Goal: Task Accomplishment & Management: Use online tool/utility

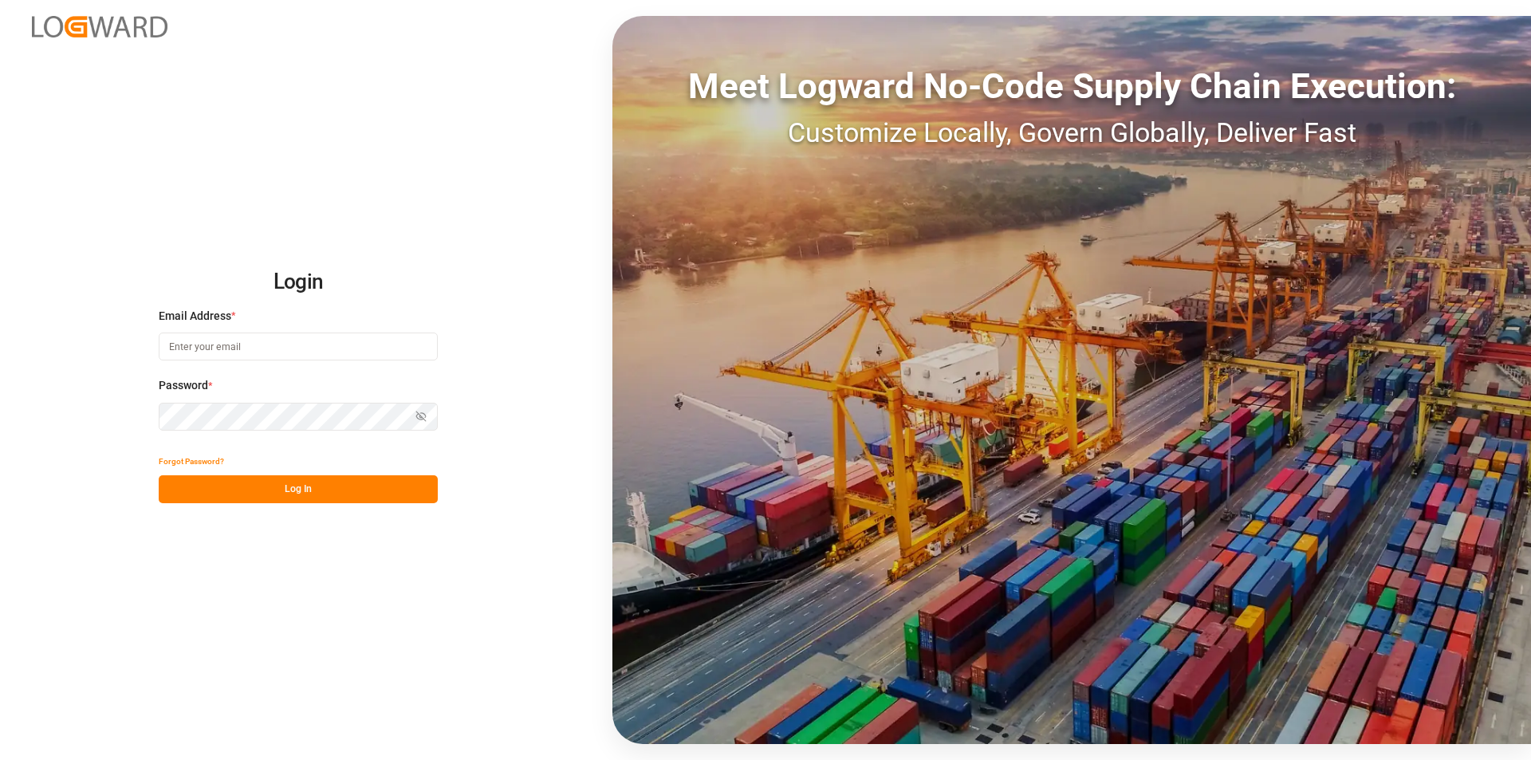
click at [255, 340] on input at bounding box center [298, 346] width 279 height 28
type input "[PERSON_NAME][EMAIL_ADDRESS][PERSON_NAME][DOMAIN_NAME]"
click at [277, 492] on button "Log In" at bounding box center [298, 489] width 279 height 28
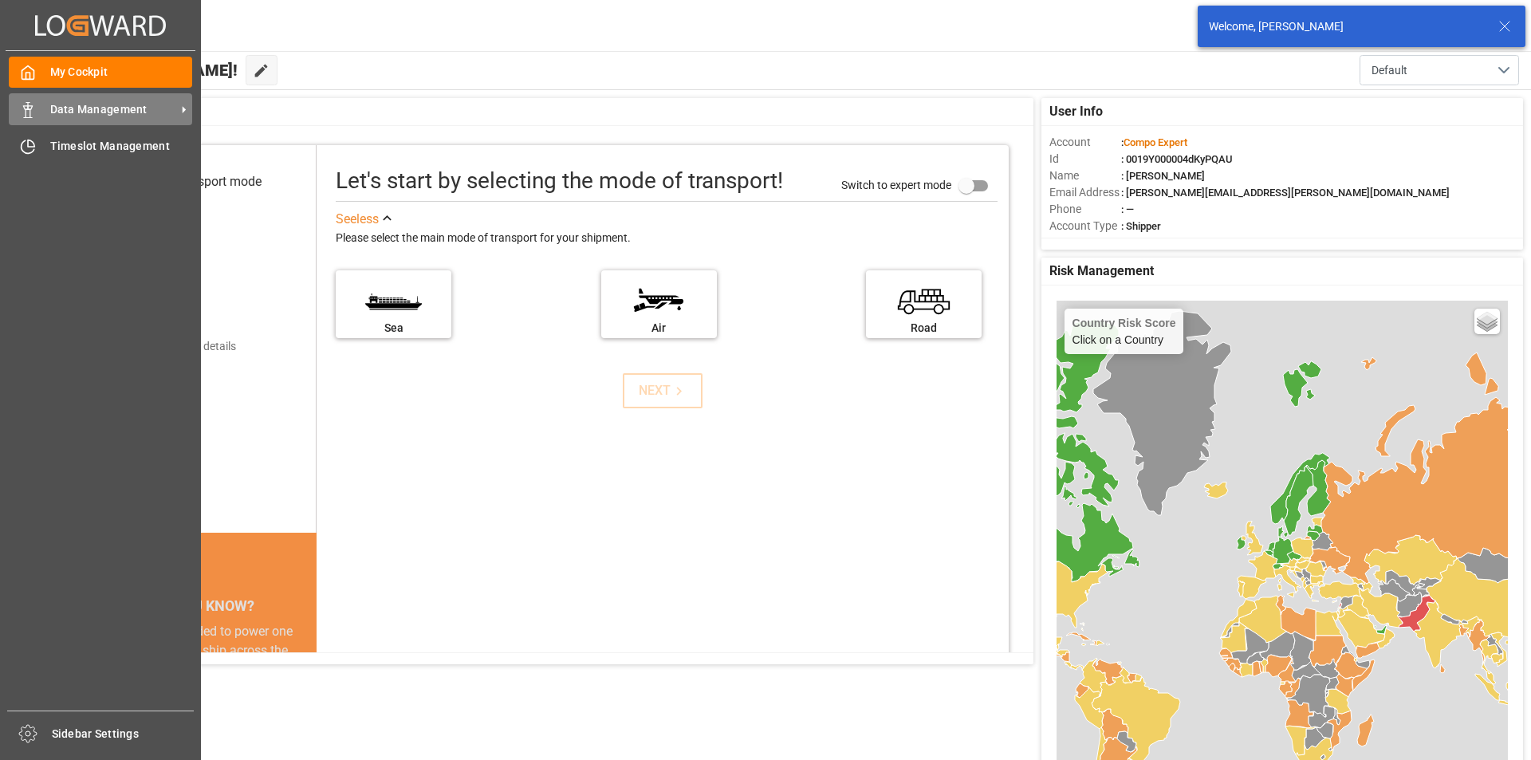
click at [37, 108] on div "Data Management Data Management" at bounding box center [100, 108] width 183 height 31
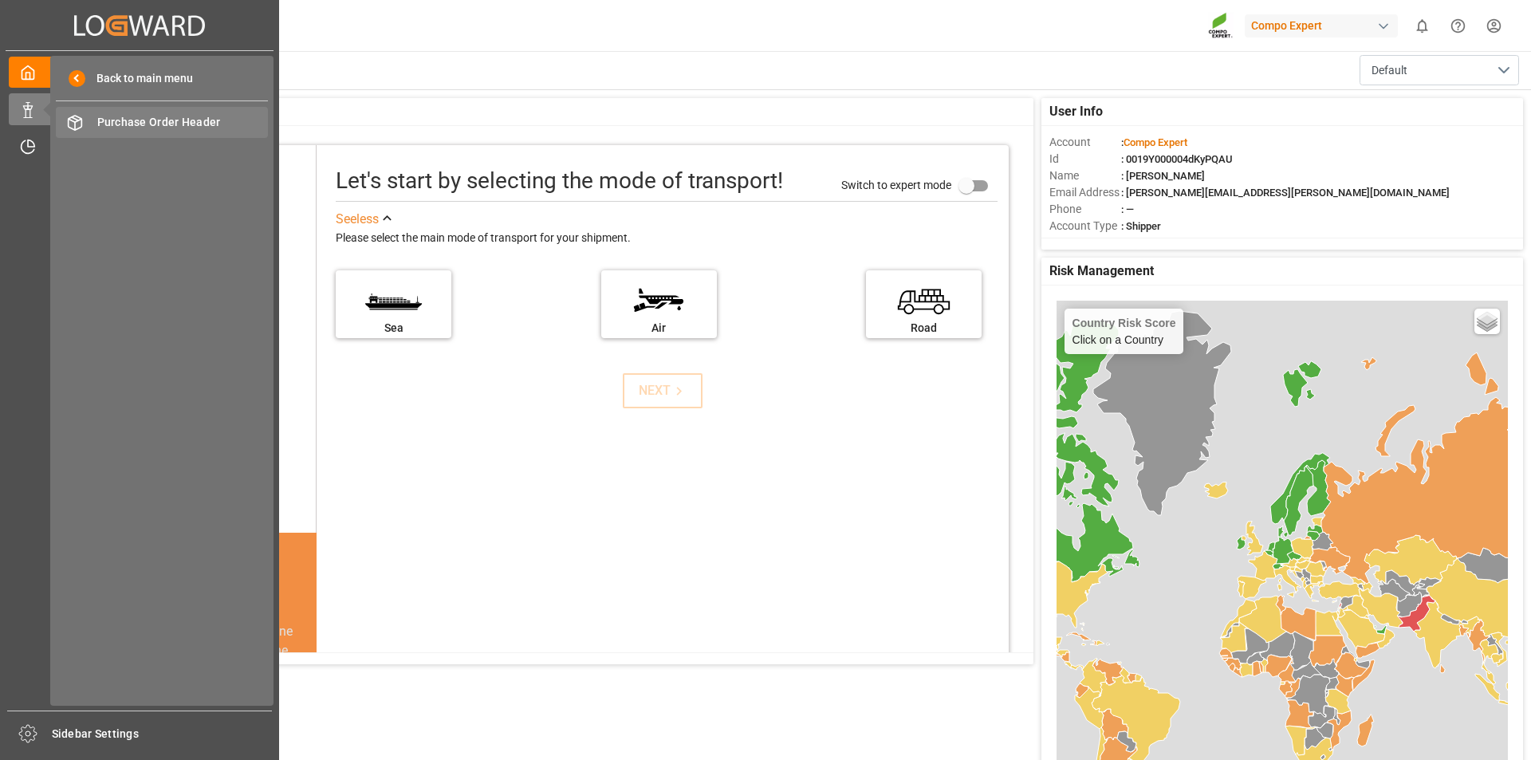
click at [161, 121] on span "Purchase Order Header" at bounding box center [182, 122] width 171 height 17
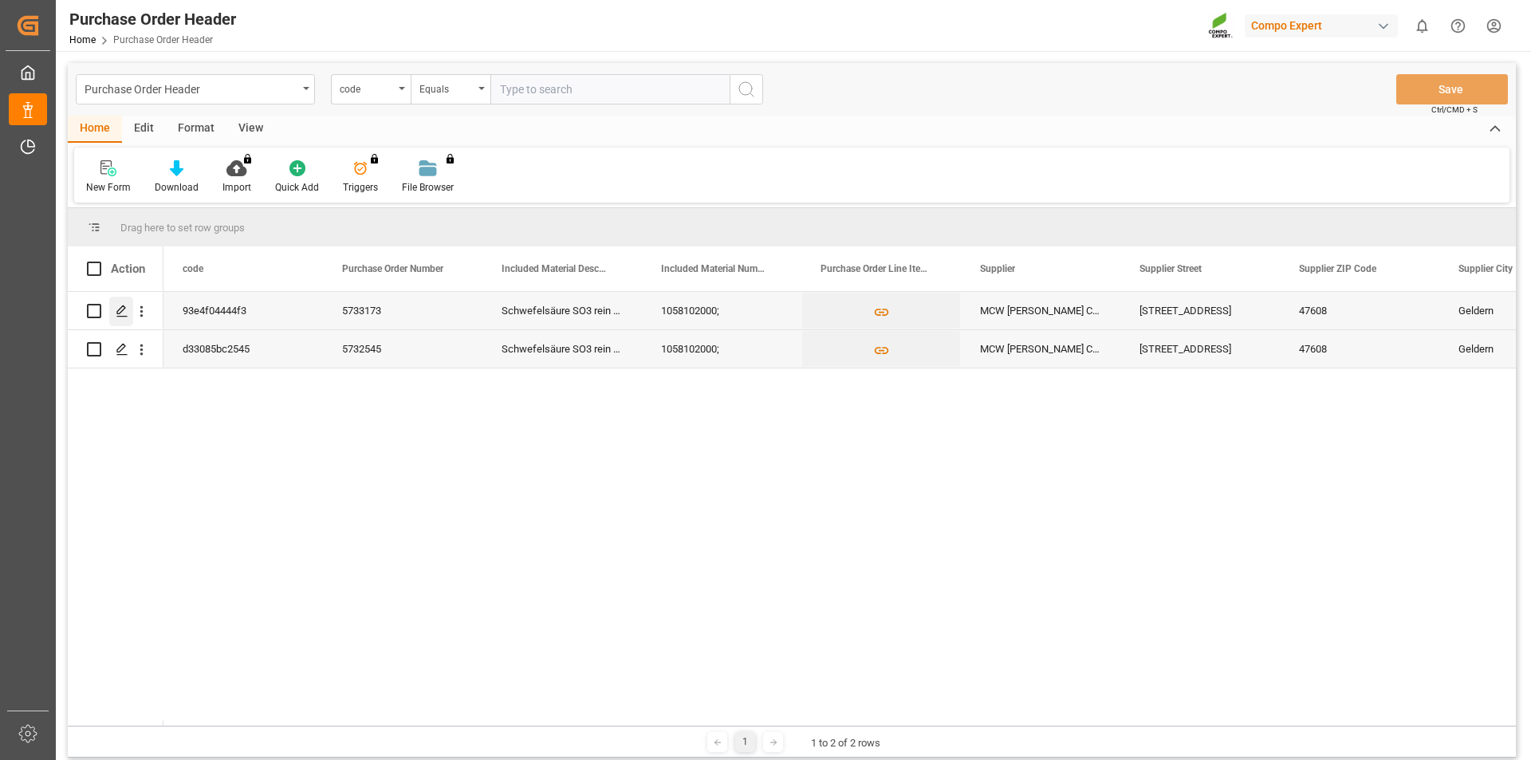
click at [122, 309] on icon "Press SPACE to select this row." at bounding box center [122, 311] width 13 height 13
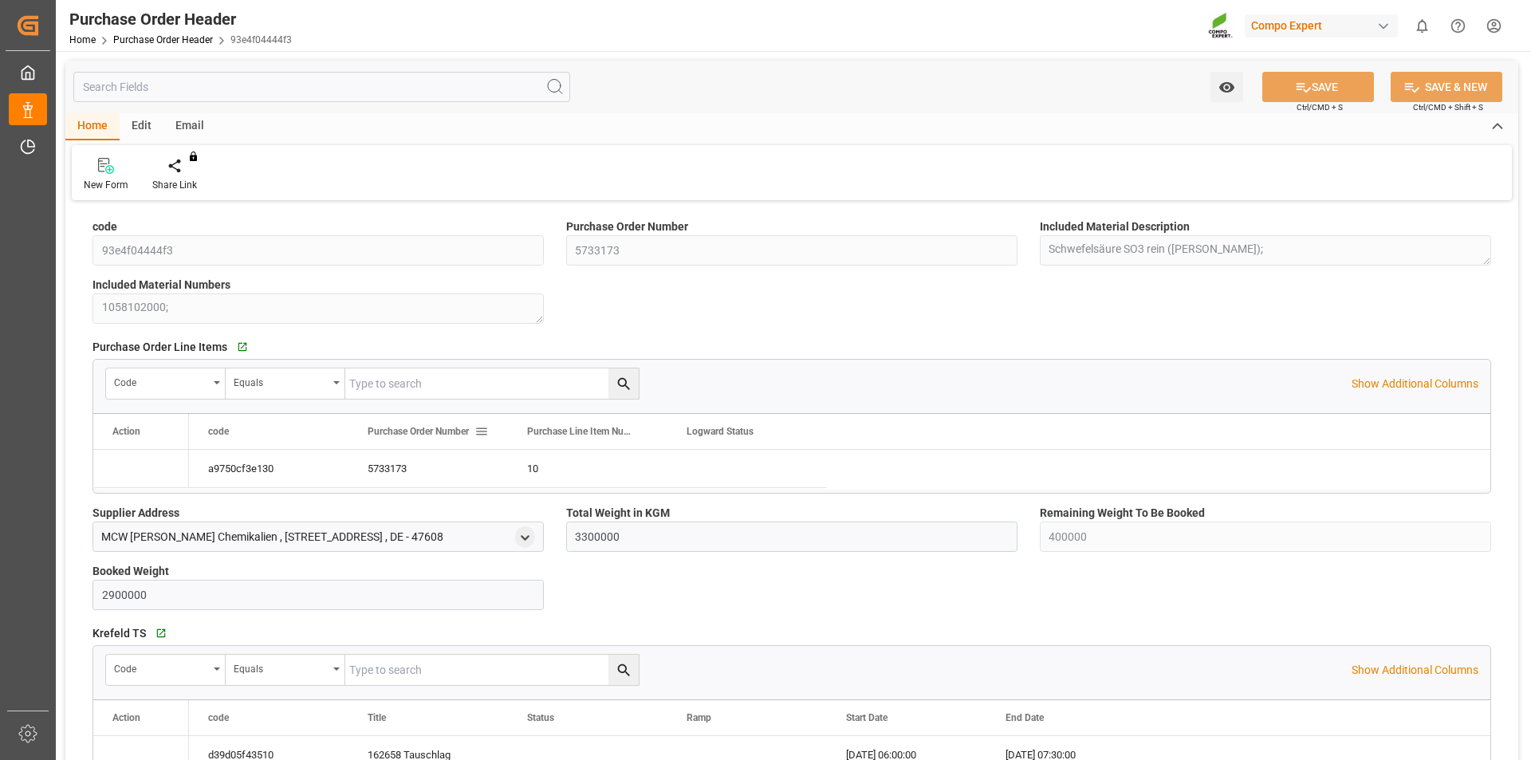
type input "3300000"
type input "400000"
type input "2900000"
click at [185, 175] on div "Create Timeslot" at bounding box center [186, 174] width 92 height 35
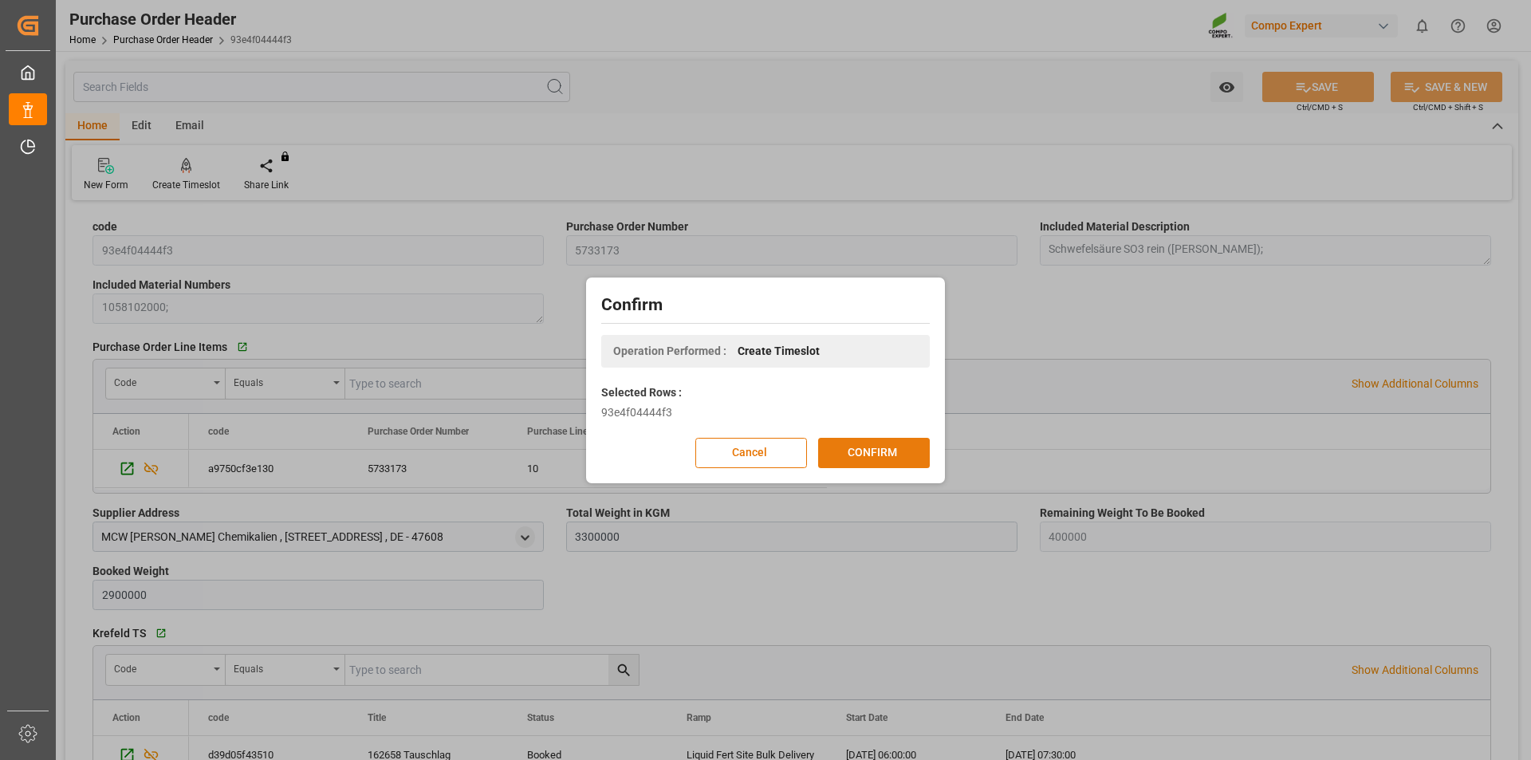
click at [835, 448] on button "CONFIRM" at bounding box center [874, 453] width 112 height 30
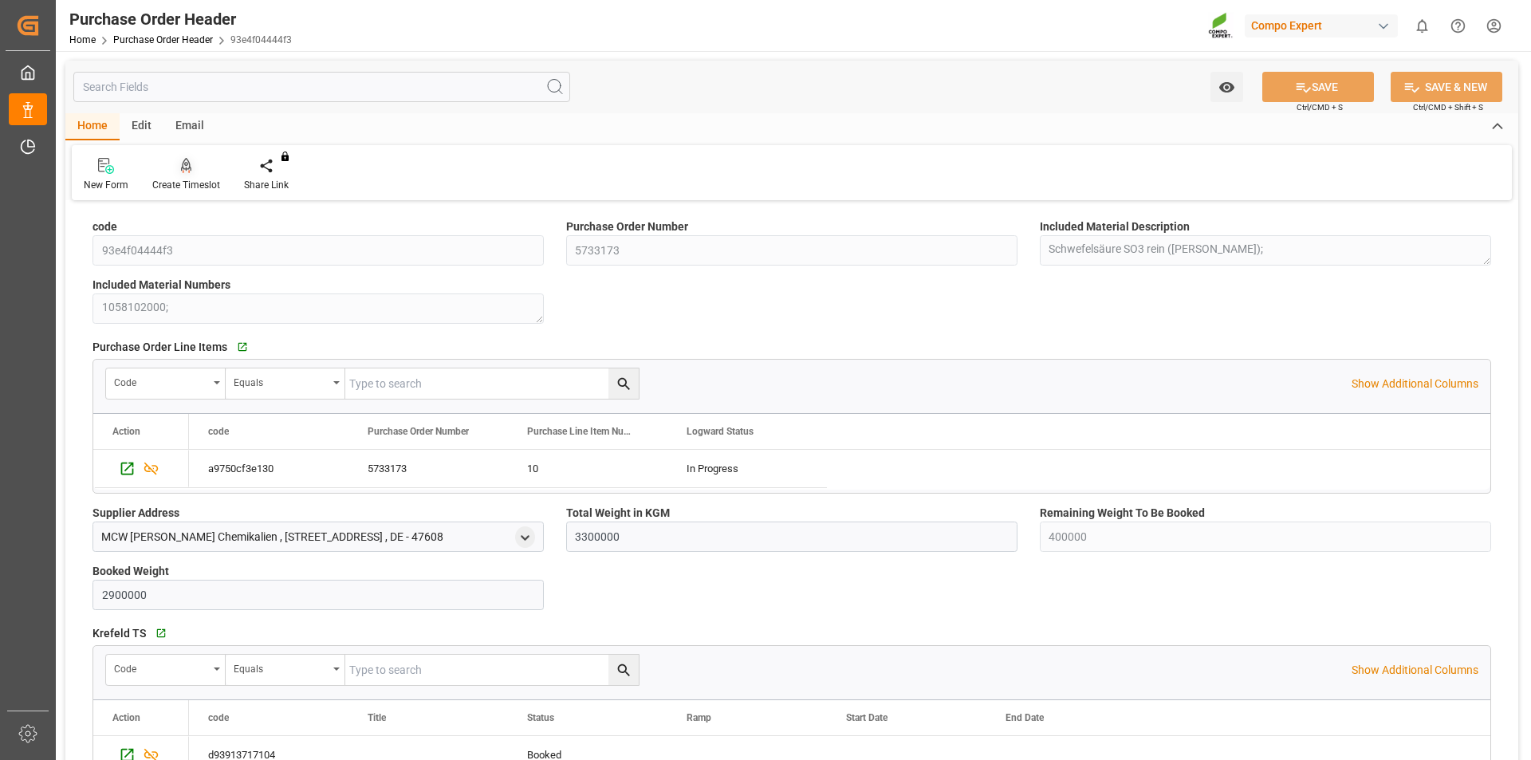
click at [187, 163] on icon at bounding box center [186, 166] width 11 height 16
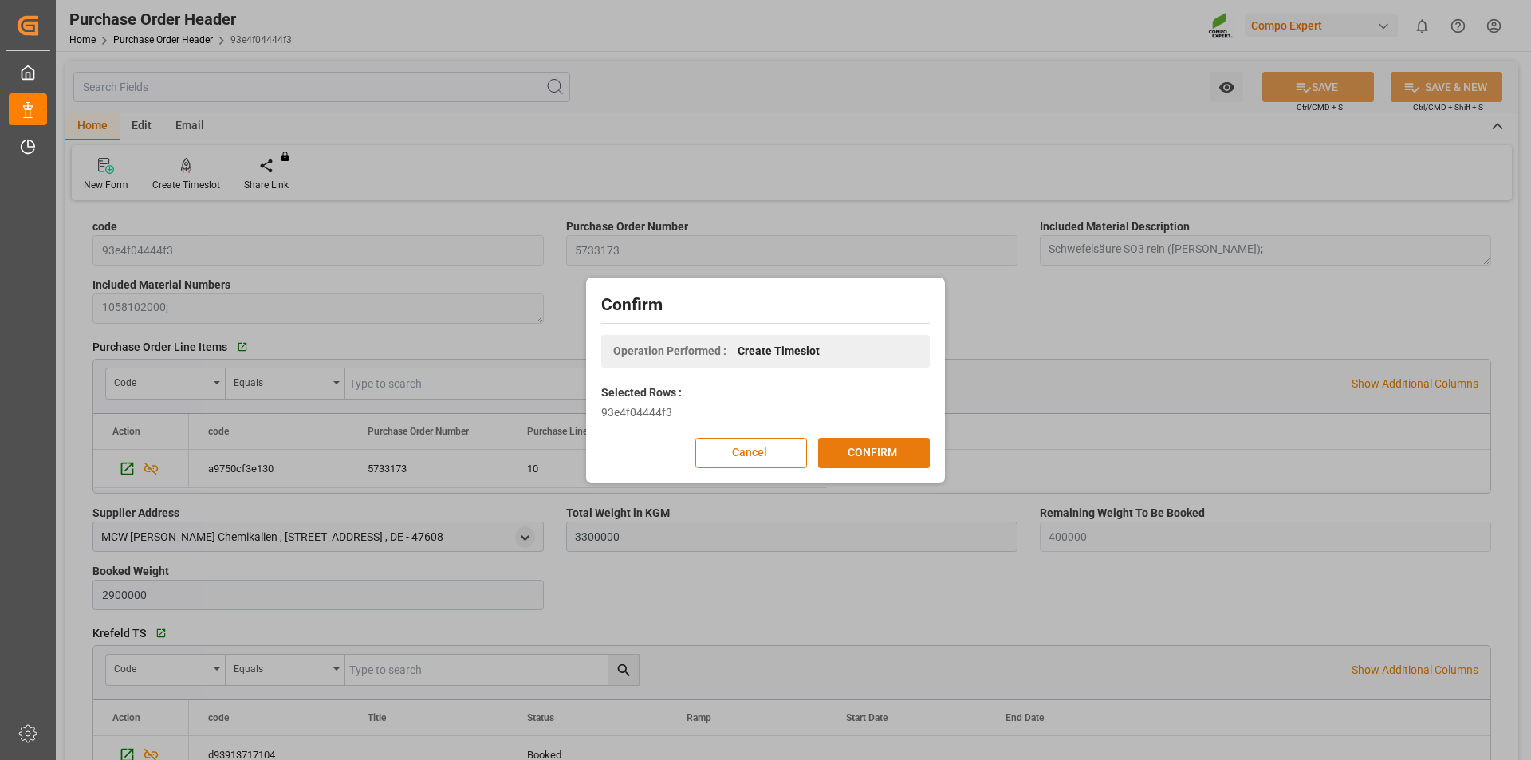
click at [879, 447] on button "CONFIRM" at bounding box center [874, 453] width 112 height 30
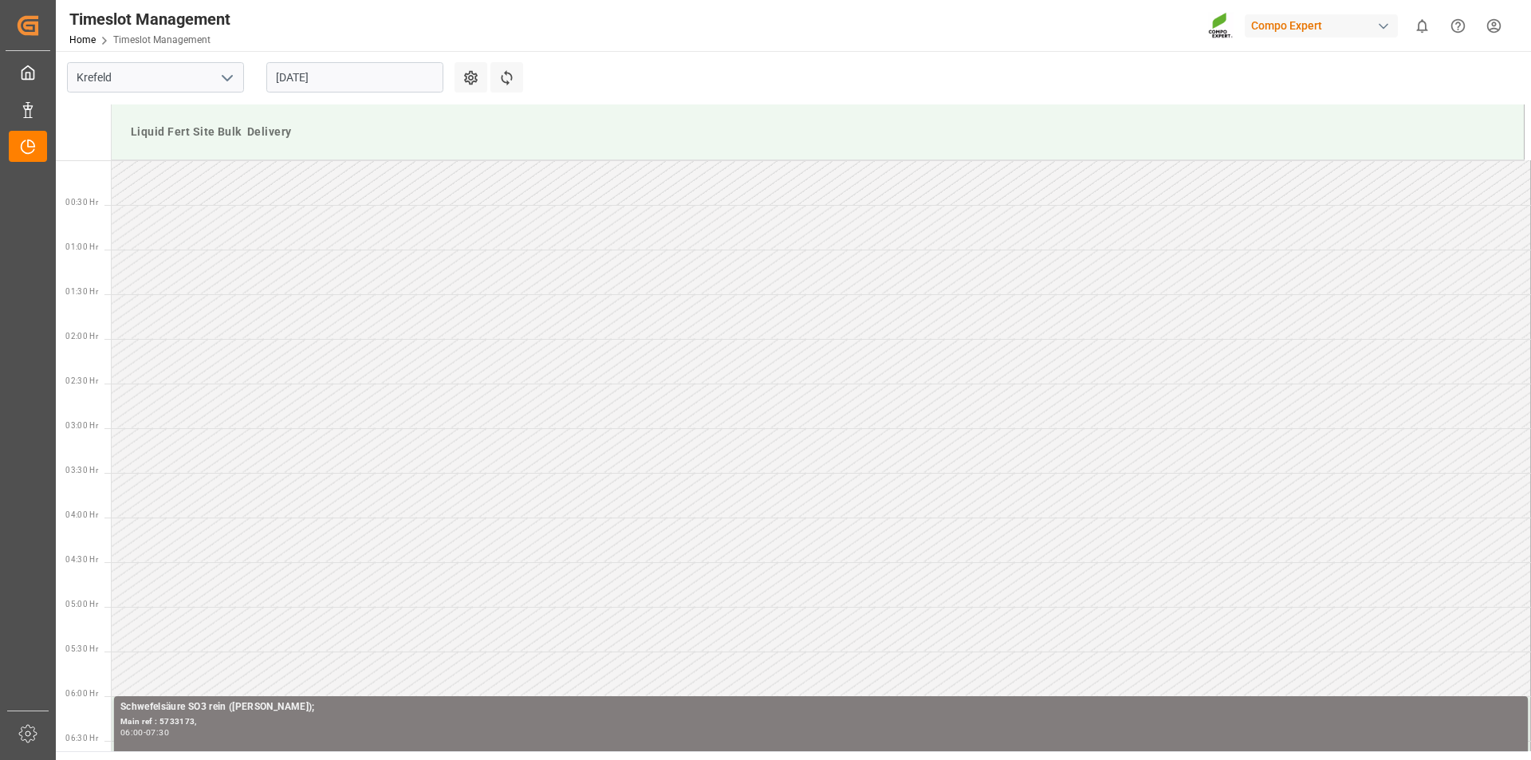
scroll to position [615, 0]
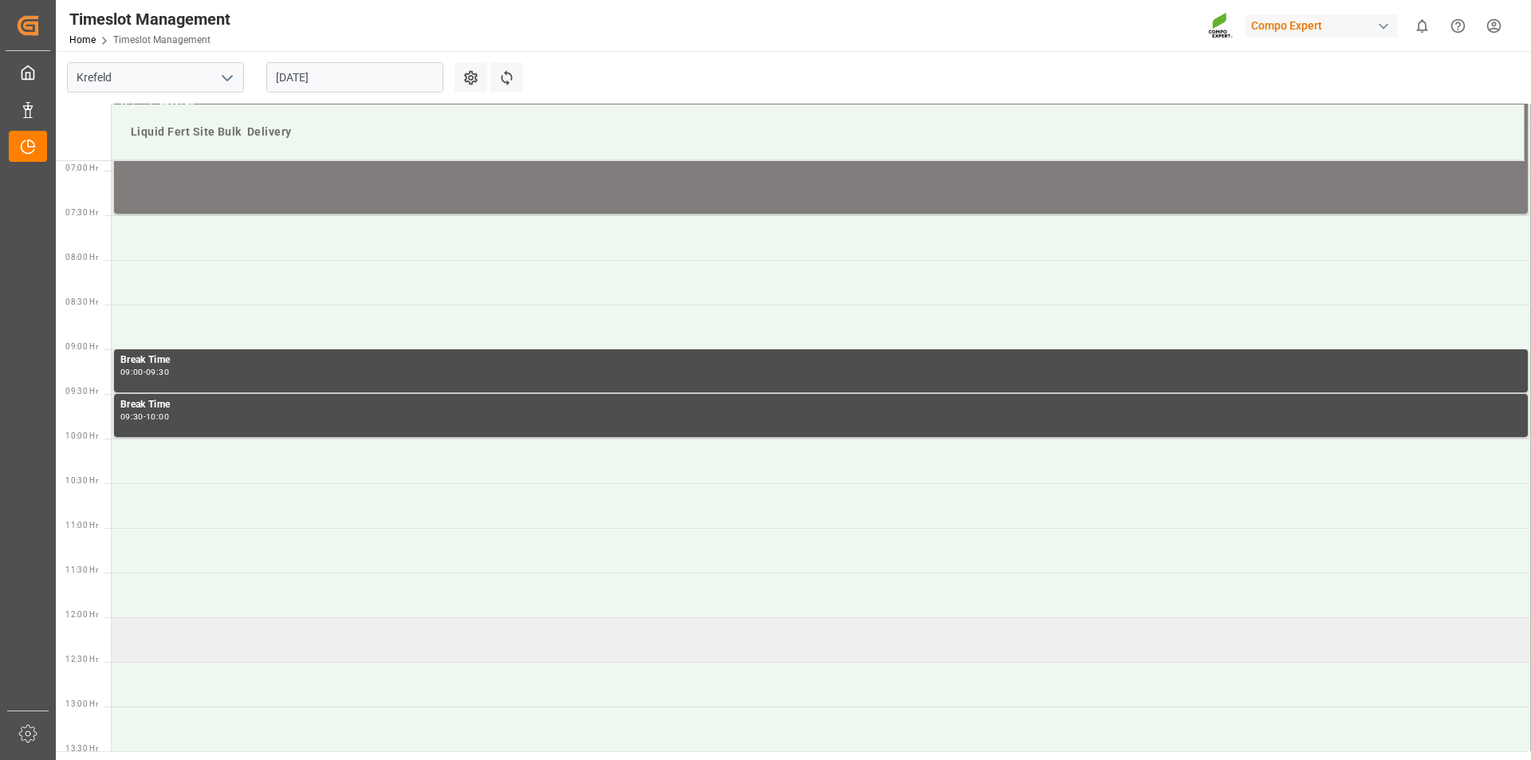
click at [195, 635] on td at bounding box center [821, 639] width 1419 height 45
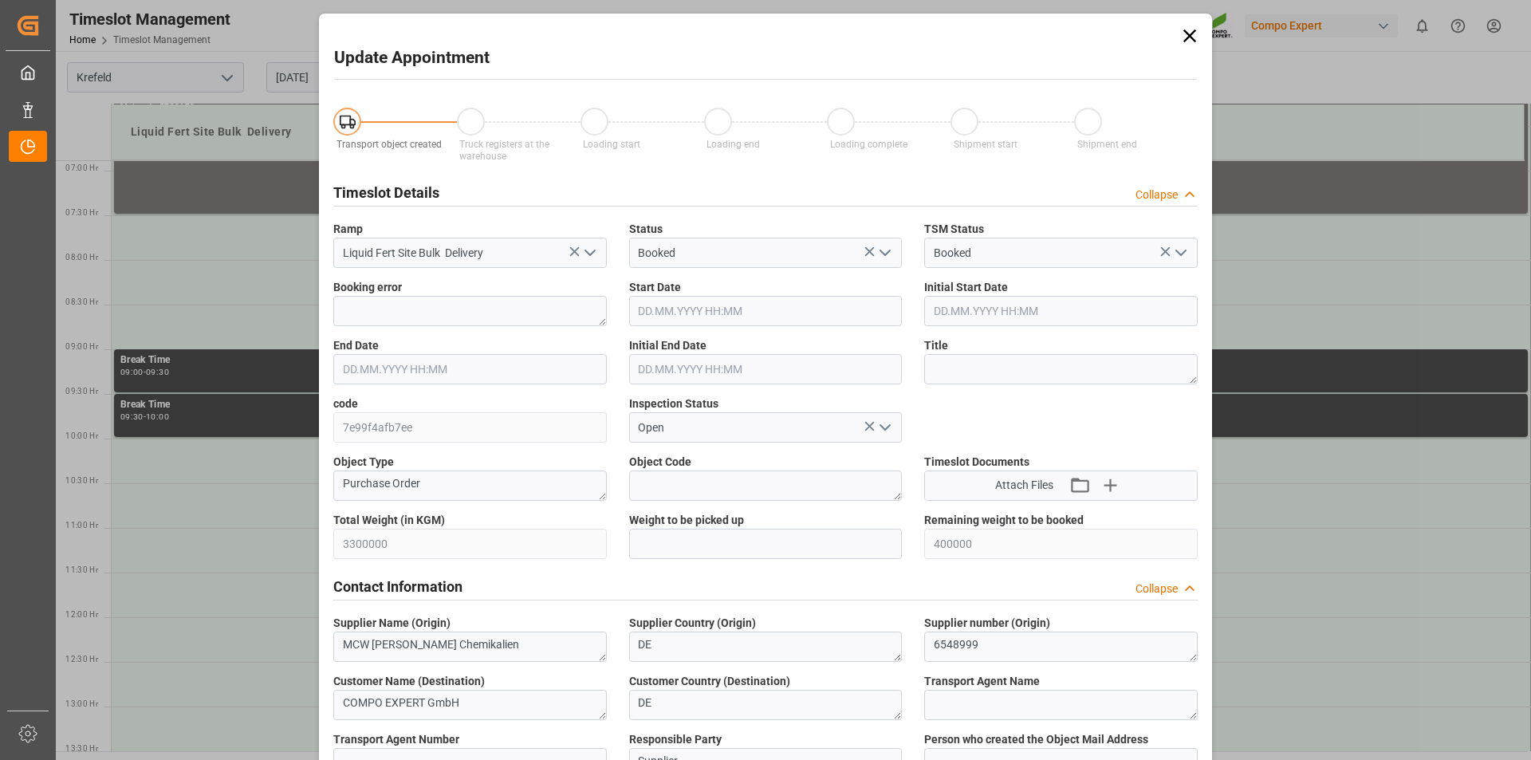
type input "3300000"
type input "400000"
type input "22.08.2025 12:00"
type input "22.08.2025 12:30"
type input "22.08.2025 05:52"
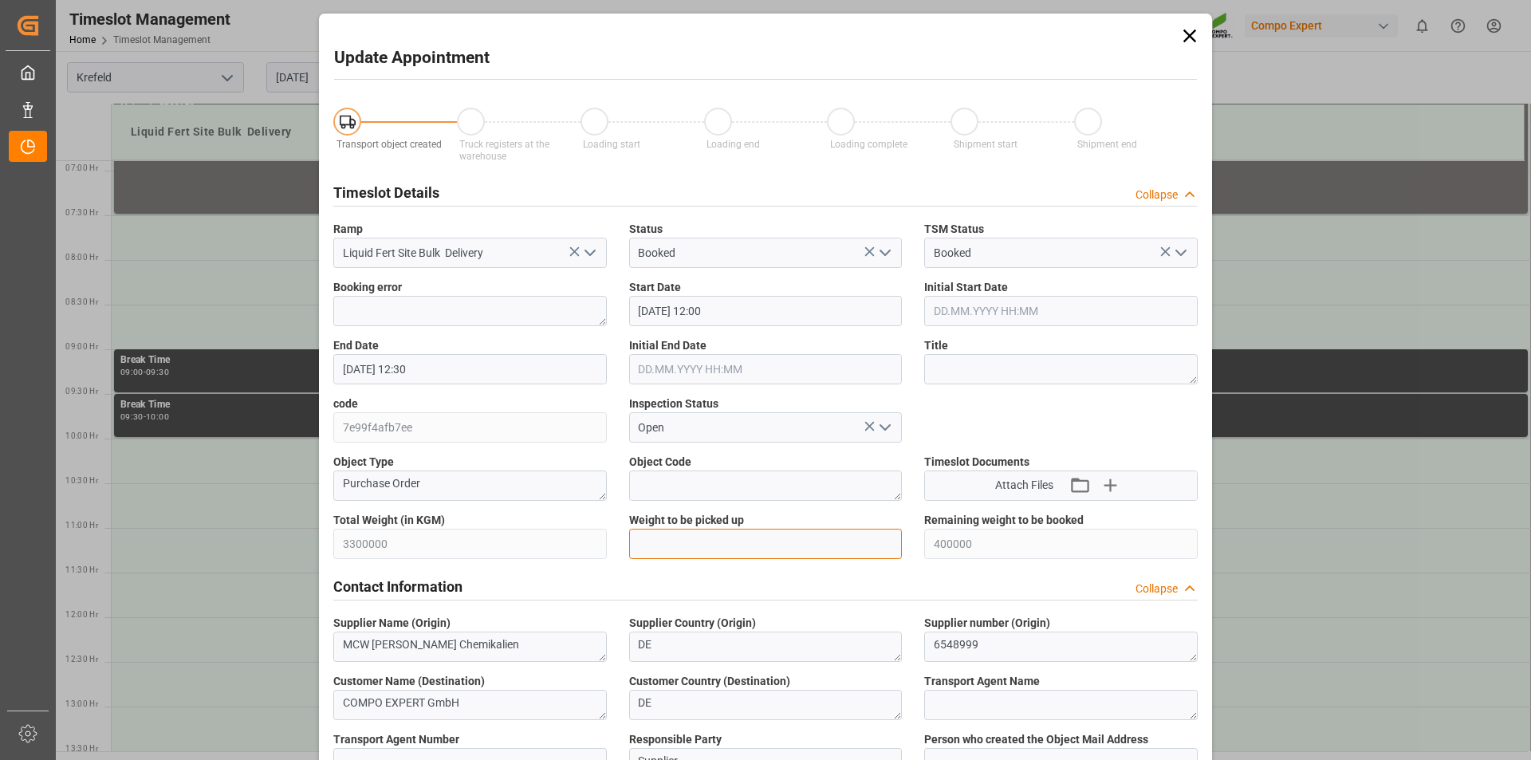
click at [696, 534] on input "text" at bounding box center [765, 544] width 273 height 30
type input "25000"
click at [985, 372] on textarea at bounding box center [1060, 369] width 273 height 30
type textarea "T"
type textarea "162744 Tauschlag"
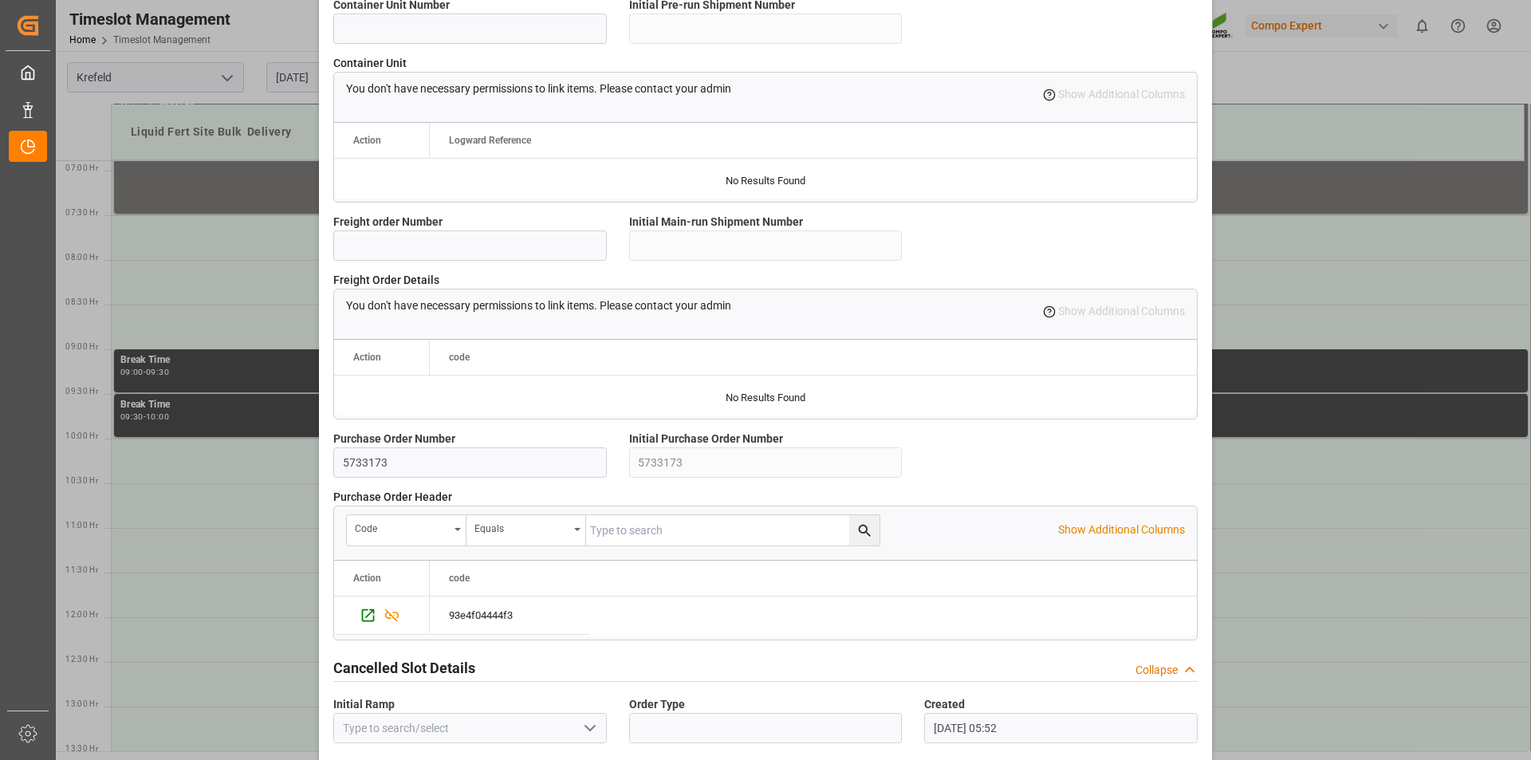
scroll to position [1340, 0]
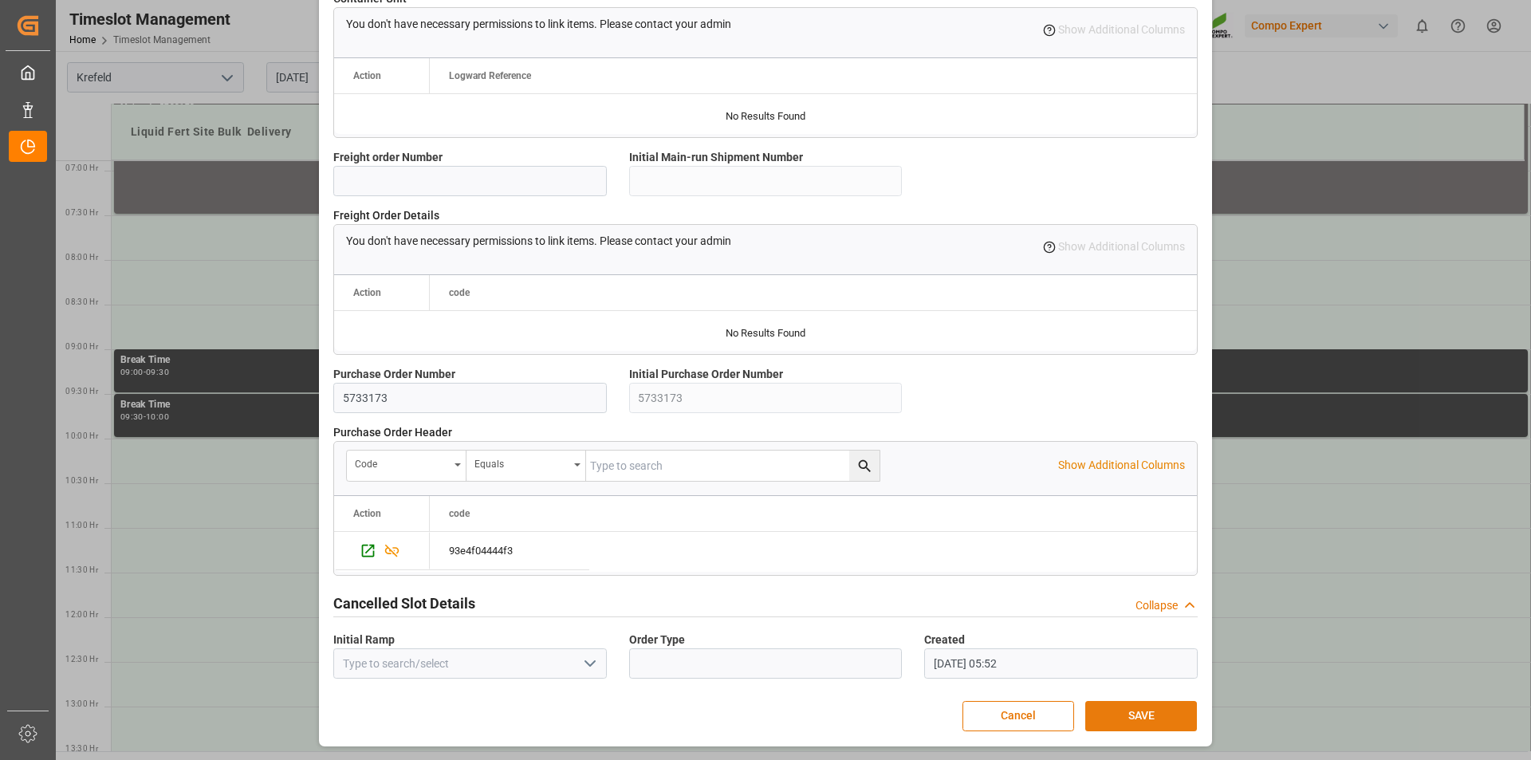
click at [1135, 712] on button "SAVE" at bounding box center [1141, 716] width 112 height 30
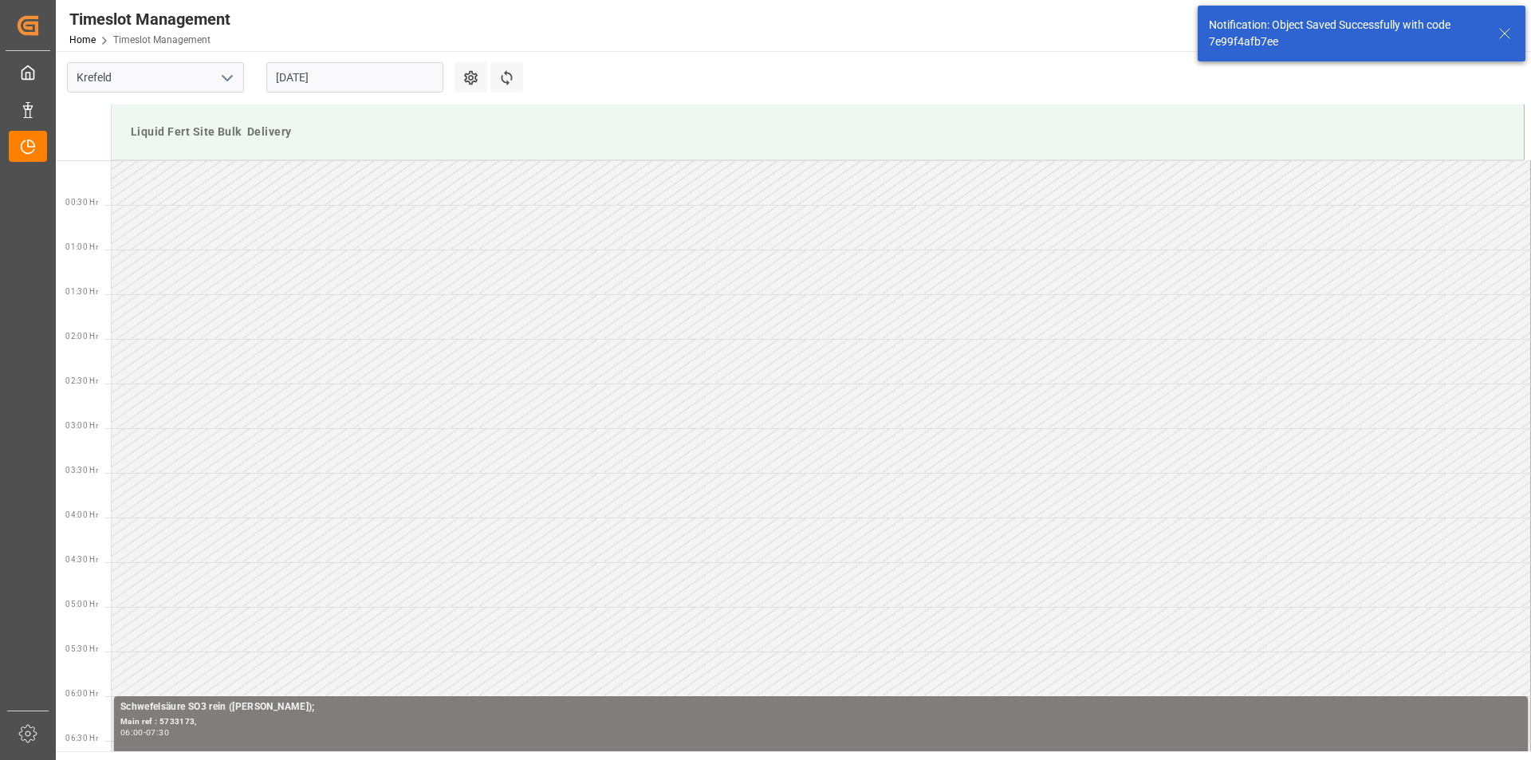
scroll to position [972, 0]
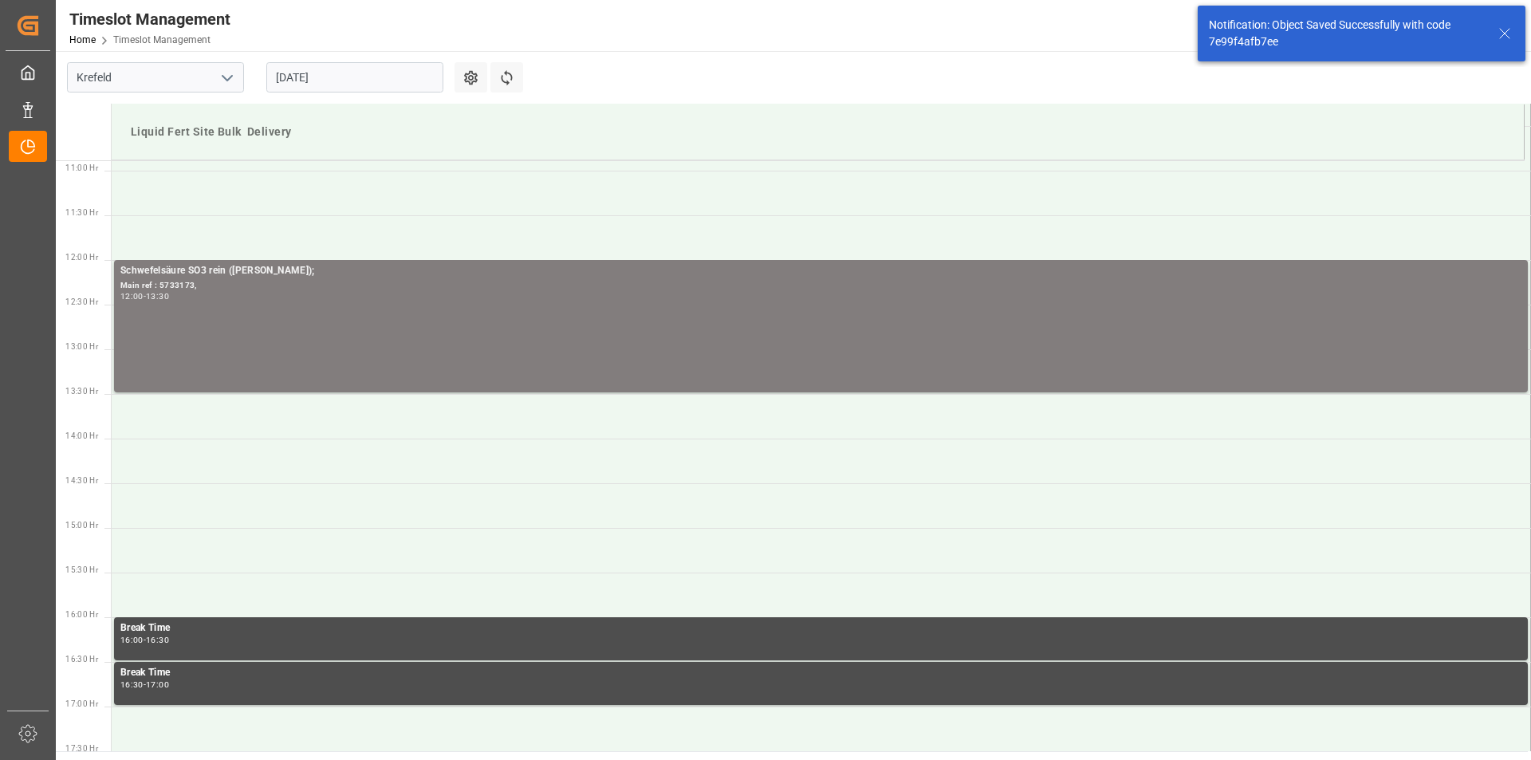
click at [1505, 30] on icon at bounding box center [1504, 33] width 19 height 19
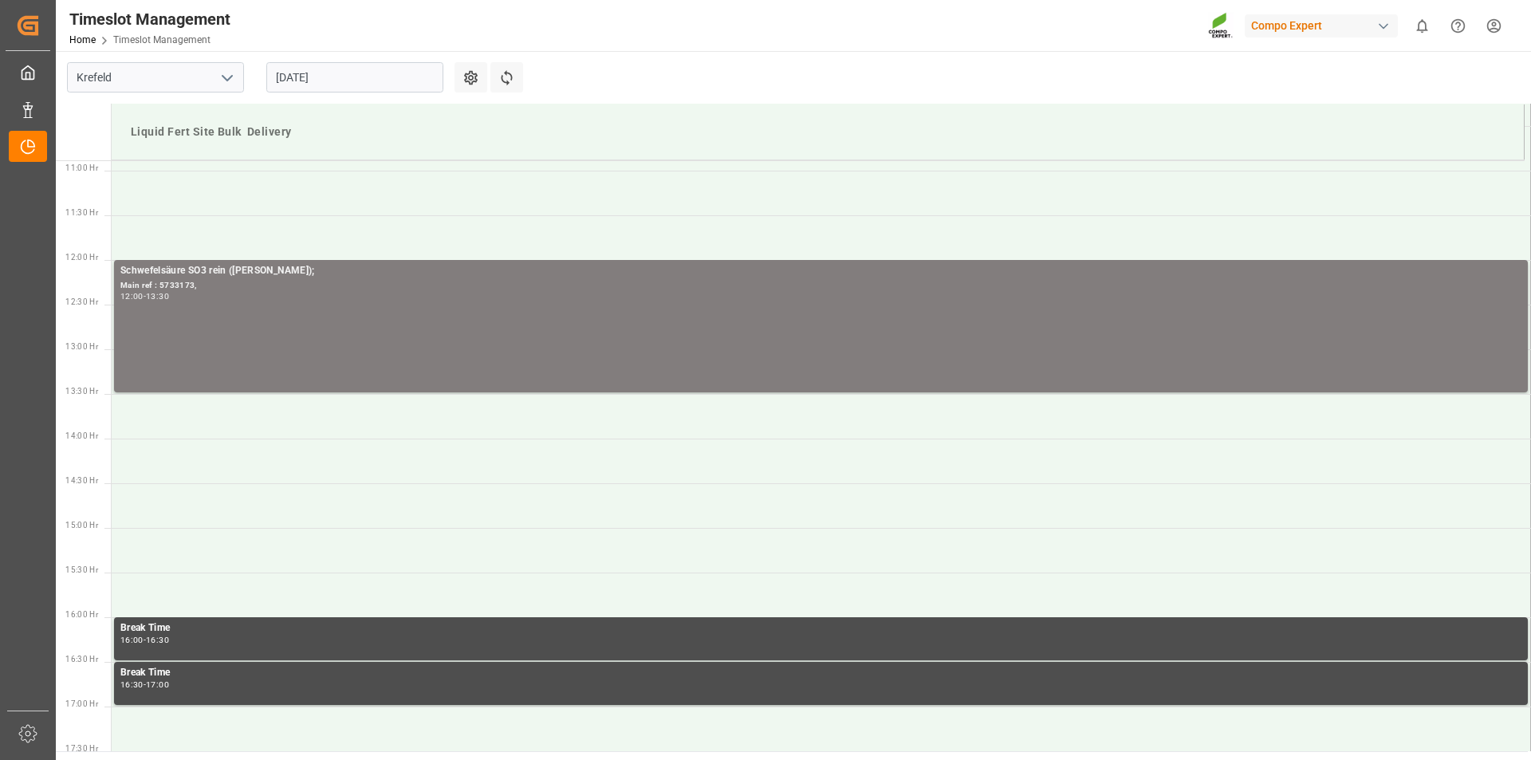
click at [1494, 23] on html "Created by potrace 1.15, written by Peter Selinger 2001-2017 Created by potrace…" at bounding box center [765, 380] width 1531 height 760
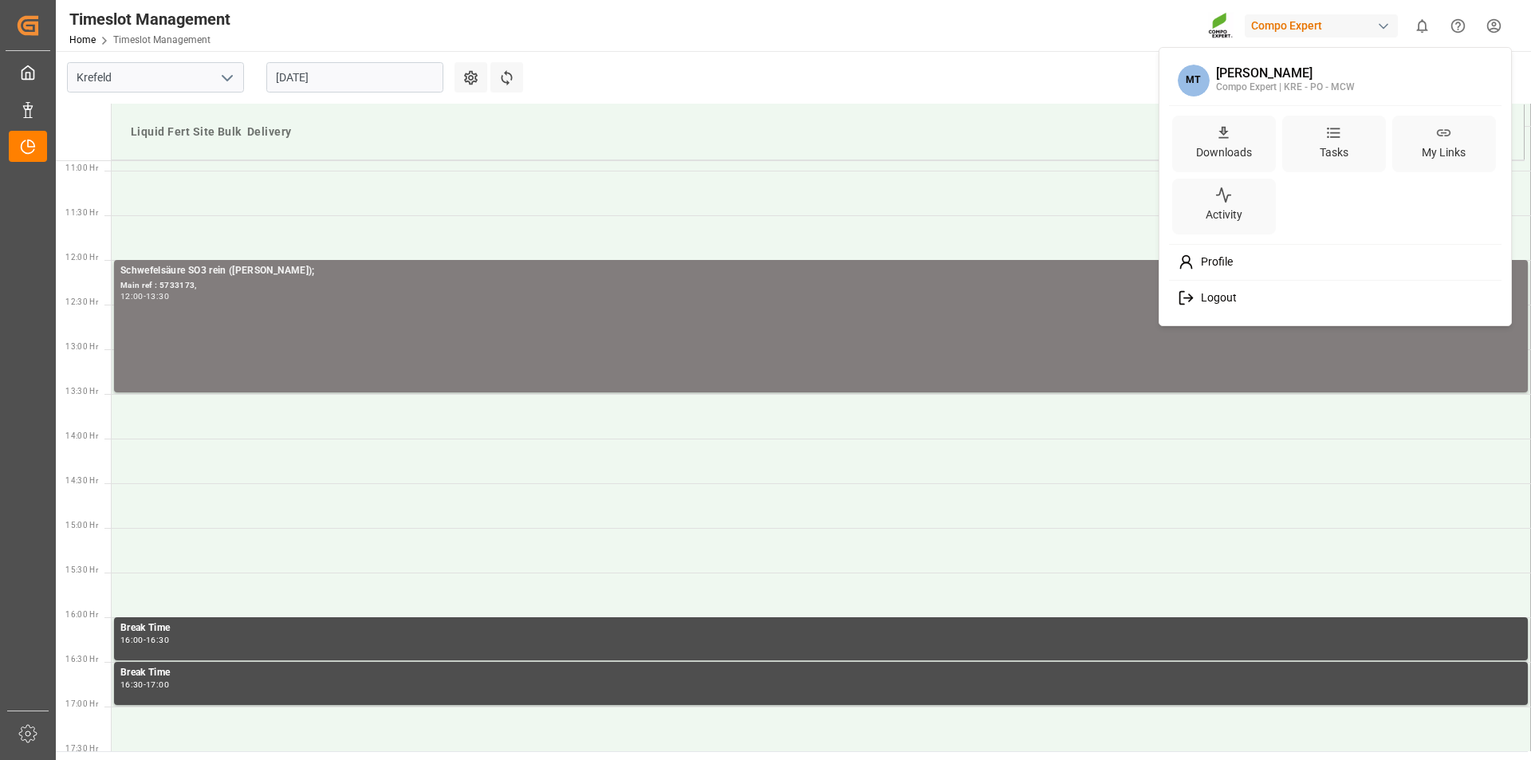
click at [1220, 295] on span "Logout" at bounding box center [1215, 298] width 42 height 14
